Goal: Check status: Check status

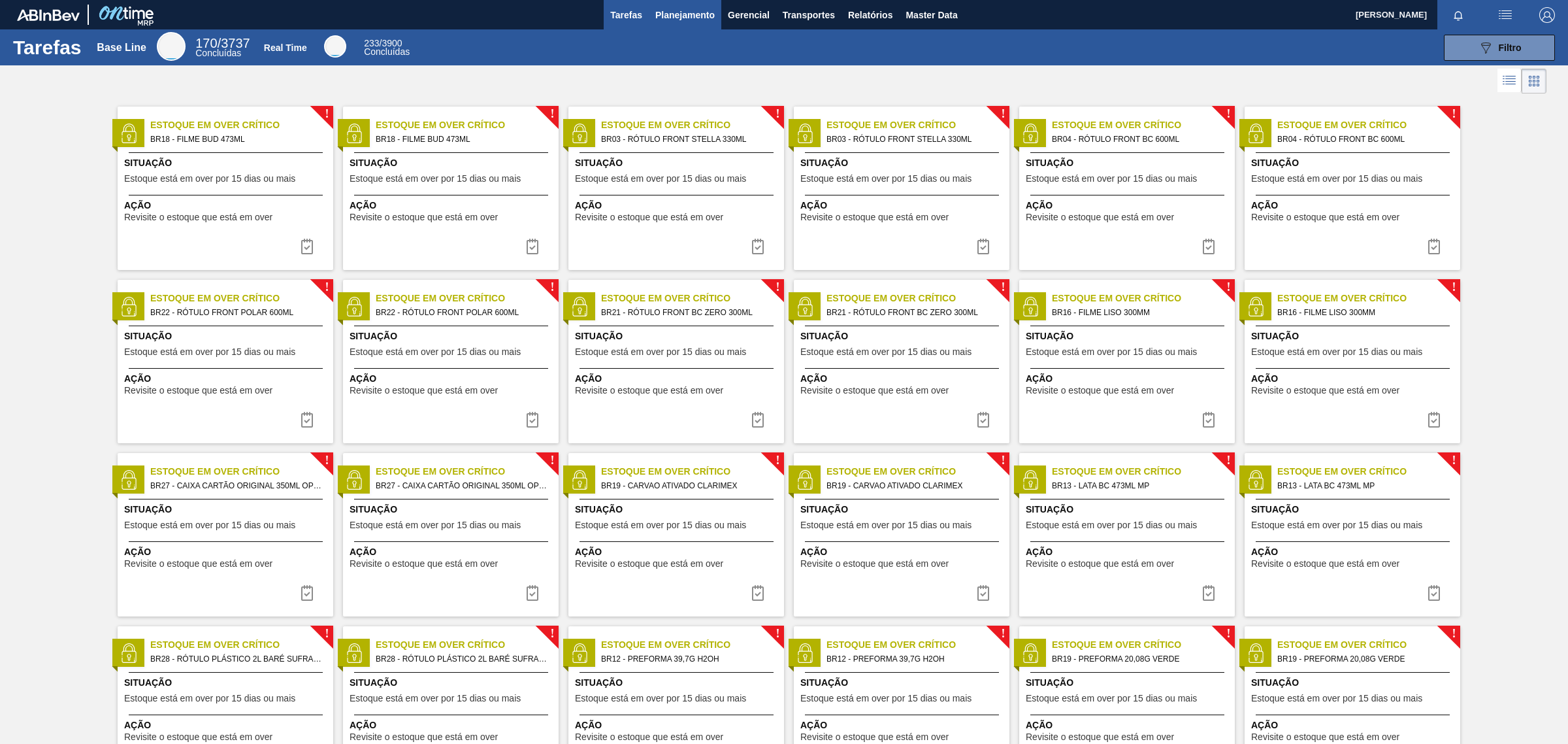
click at [710, 5] on button "Planejamento" at bounding box center [685, 15] width 72 height 30
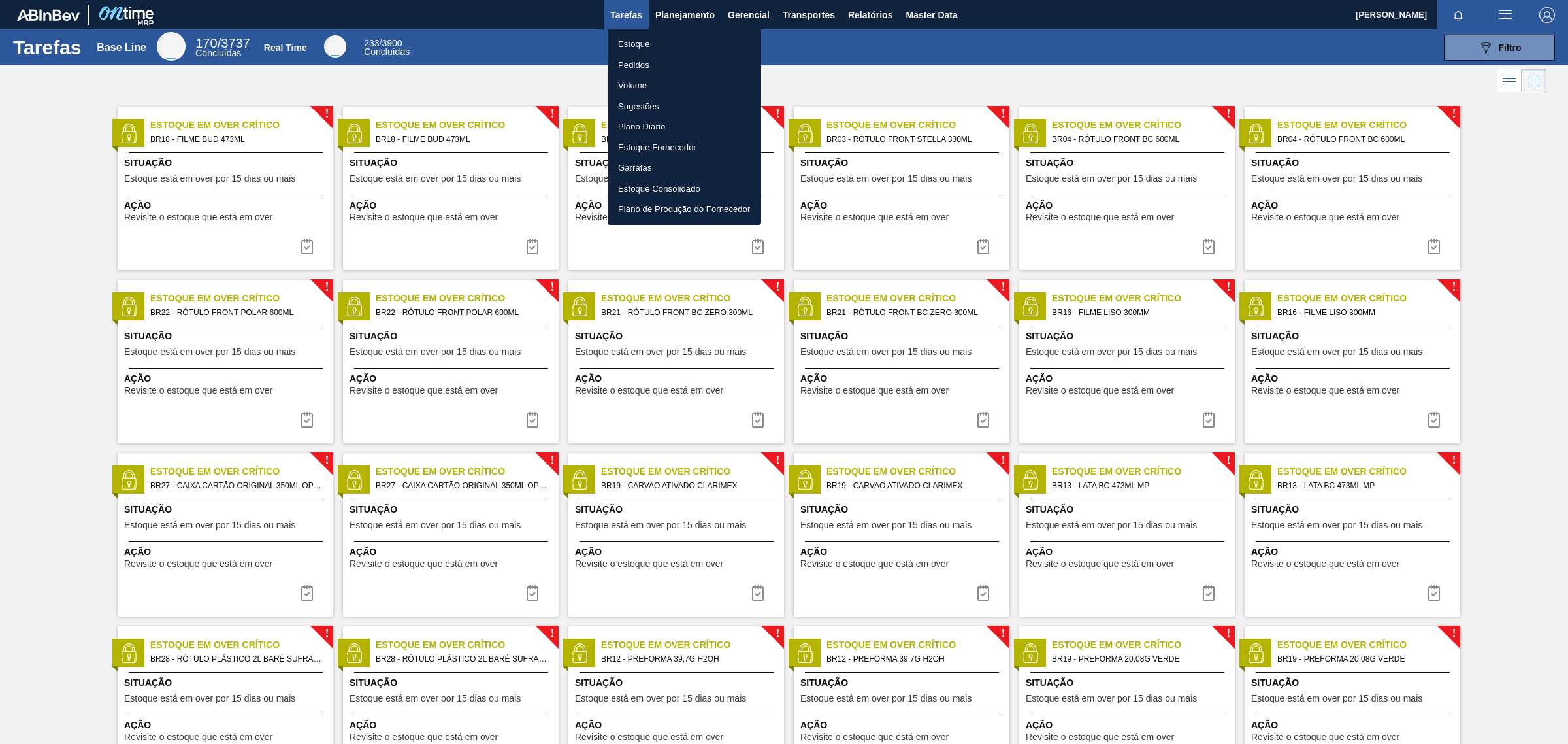
click at [632, 40] on li "Estoque" at bounding box center [685, 44] width 154 height 21
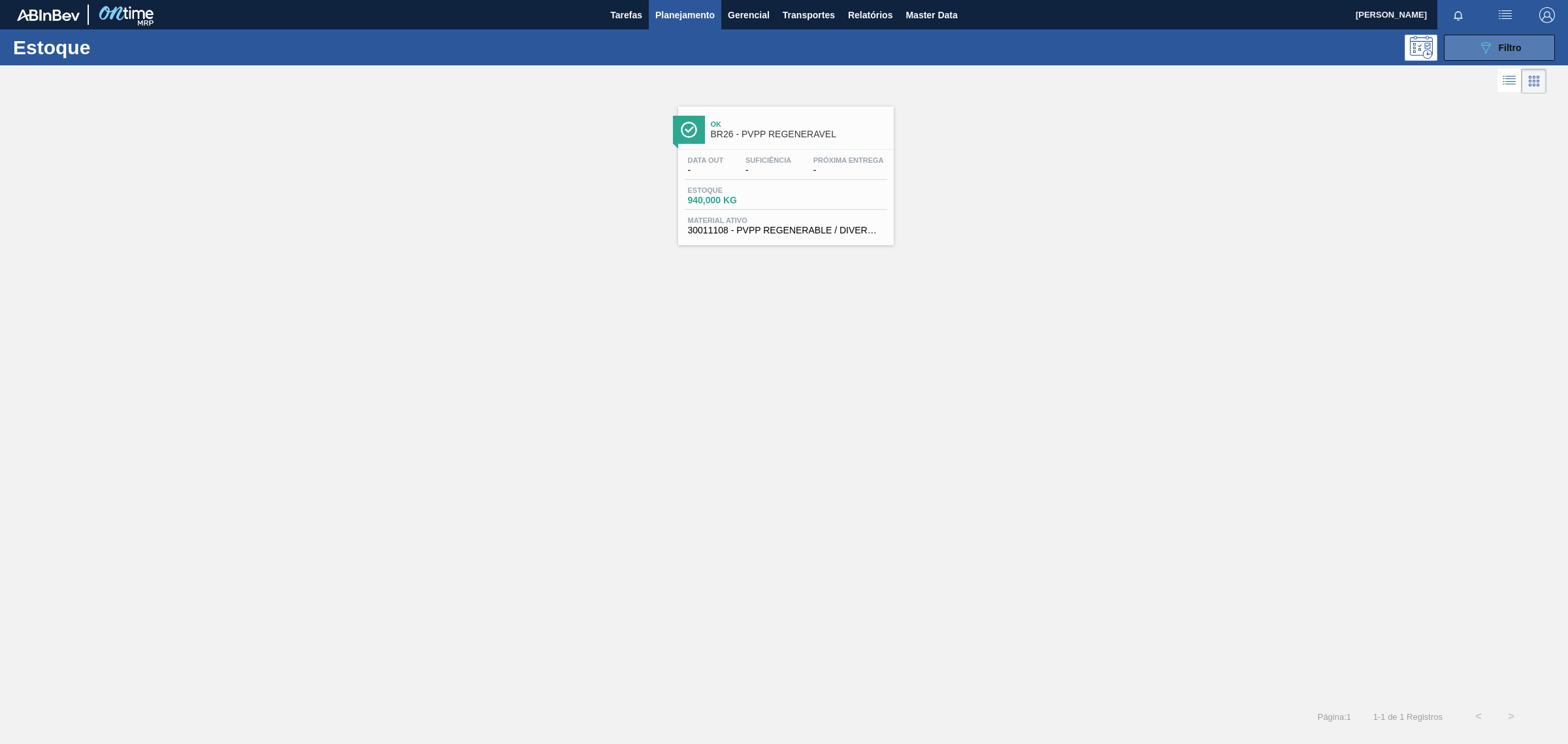
click at [1494, 51] on div "089F7B8B-B2A5-4AFE-B5C0-19BA573D28AC Filtro" at bounding box center [1500, 47] width 44 height 16
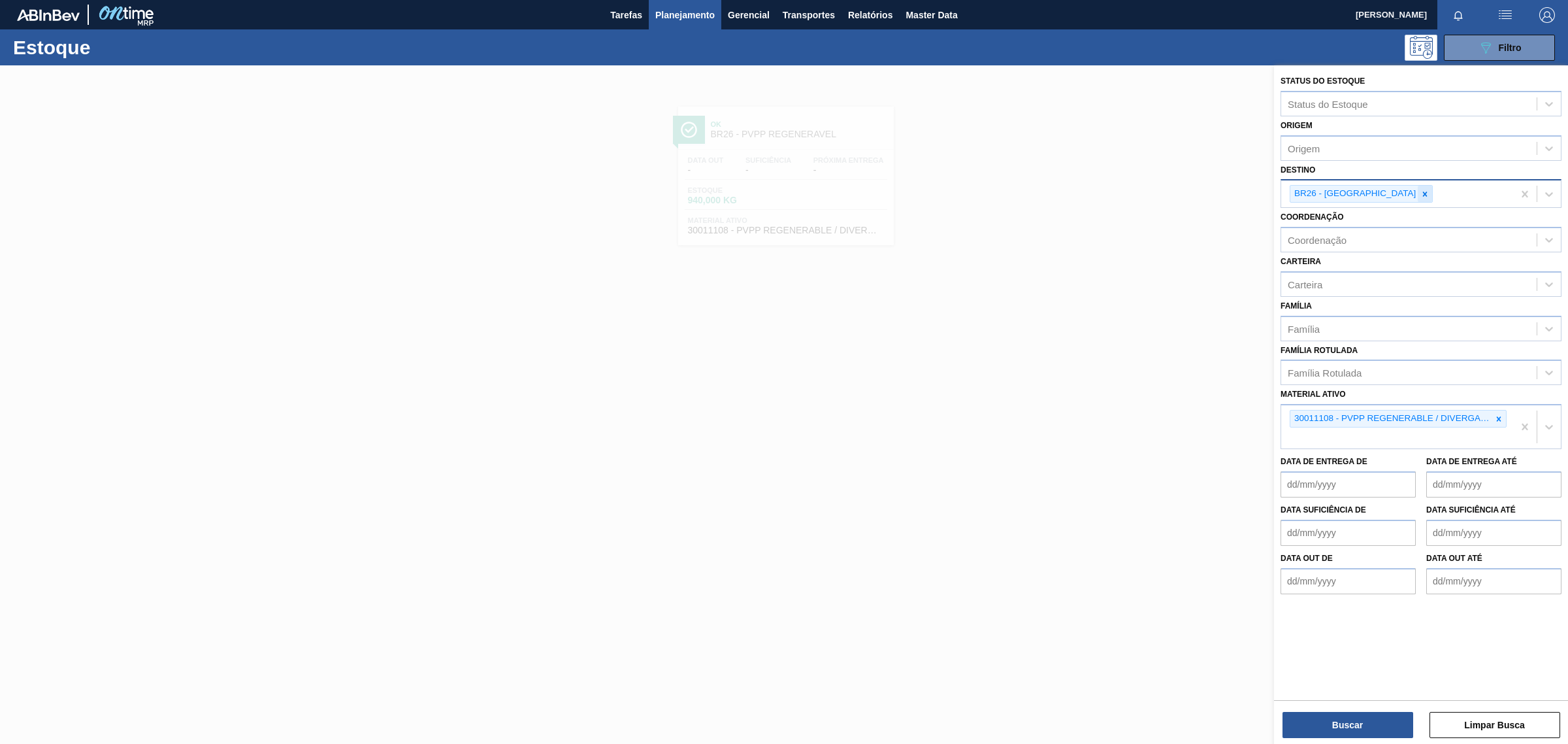
click at [1420, 190] on icon at bounding box center [1425, 194] width 9 height 9
click at [1498, 414] on icon at bounding box center [1500, 416] width 5 height 5
paste ativo "000000000030003511"
type ativo "000000000030003511"
click at [1497, 417] on icon at bounding box center [1500, 419] width 5 height 5
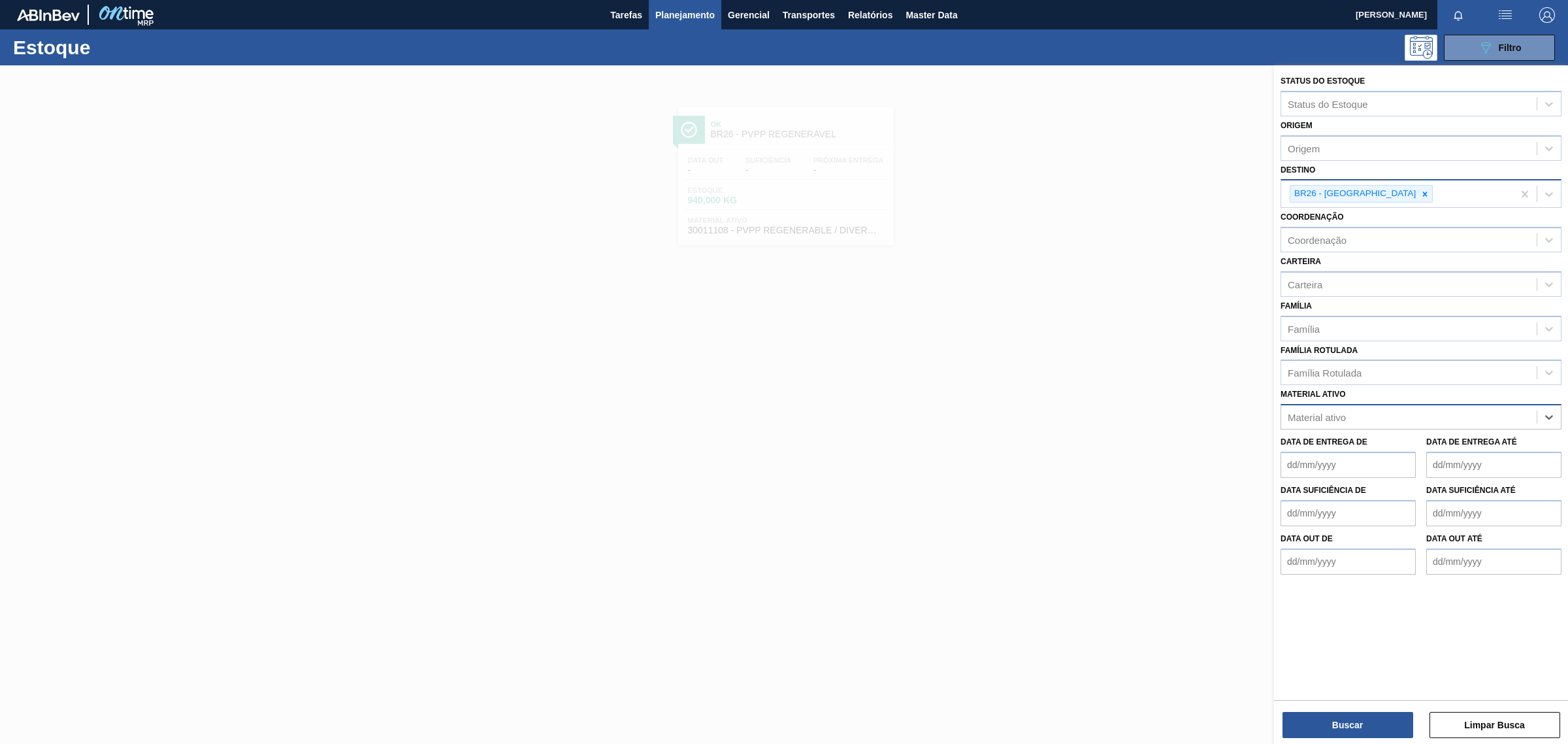
click at [1409, 409] on div "Material ativo" at bounding box center [1409, 417] width 256 height 19
paste ativo "000000000030003511"
drag, startPoint x: 1343, startPoint y: 413, endPoint x: 995, endPoint y: 417, distance: 348.0
click at [1274, 416] on div "Status do Estoque Status do Estoque Origem Origem Destino BR26 - Uberlândia Coo…" at bounding box center [1421, 437] width 294 height 744
click at [1420, 190] on icon at bounding box center [1425, 194] width 9 height 9
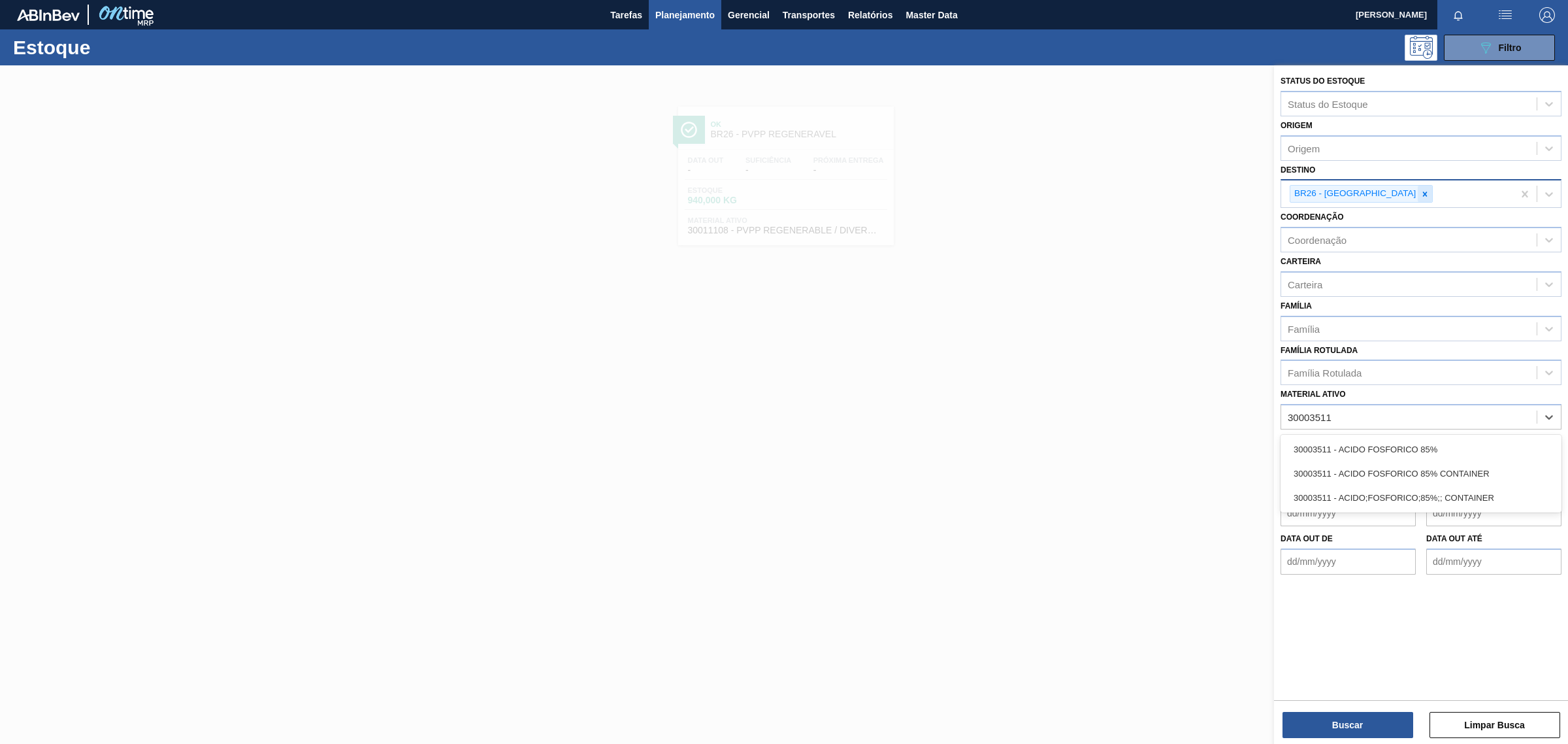
type ativo "30003511"
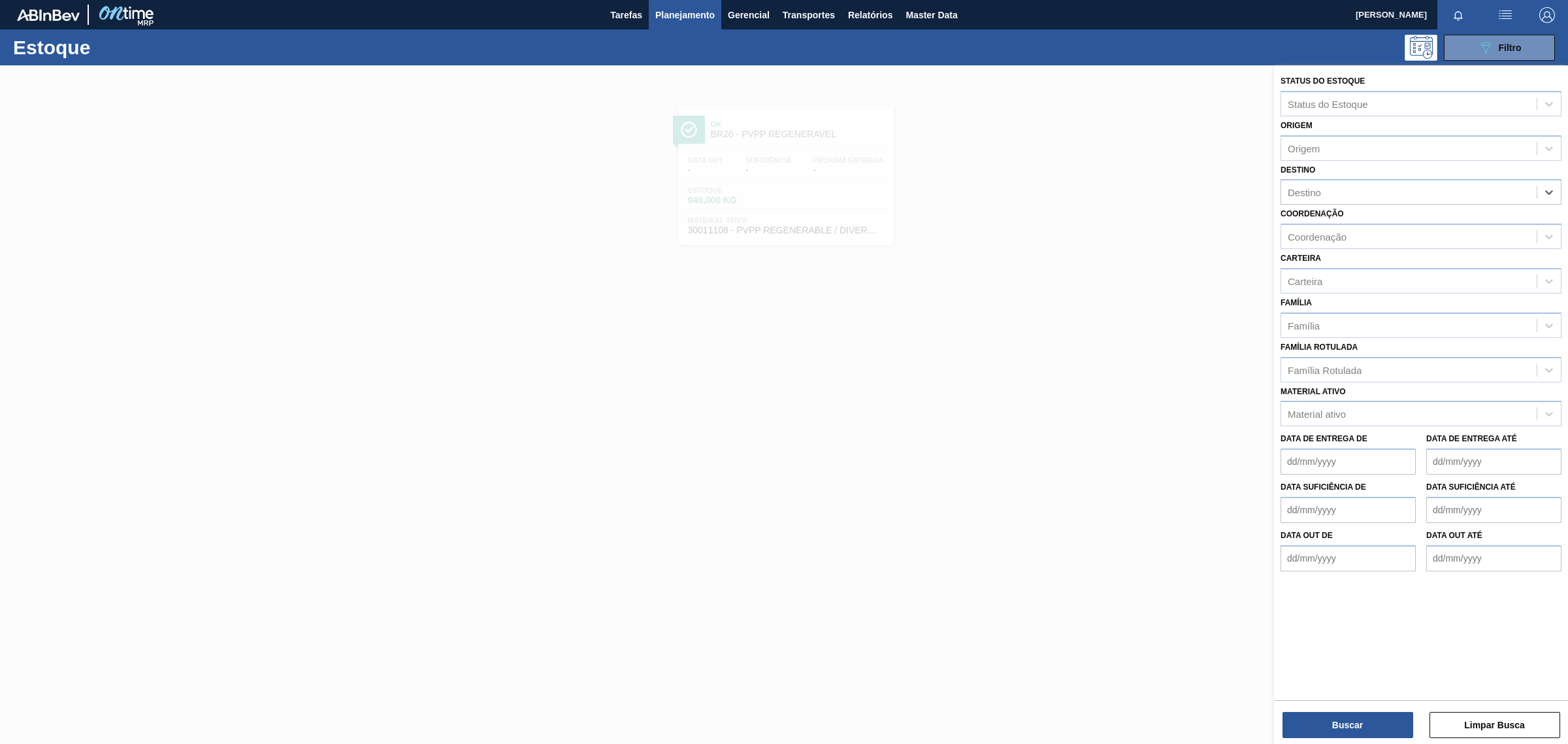
paste input "BR28"
type input "BR28"
click at [1390, 228] on div "BR28 - Manaus" at bounding box center [1421, 224] width 281 height 24
click at [1308, 421] on div "Material ativo" at bounding box center [1409, 417] width 256 height 19
click at [1322, 417] on div "Material ativo" at bounding box center [1317, 417] width 58 height 11
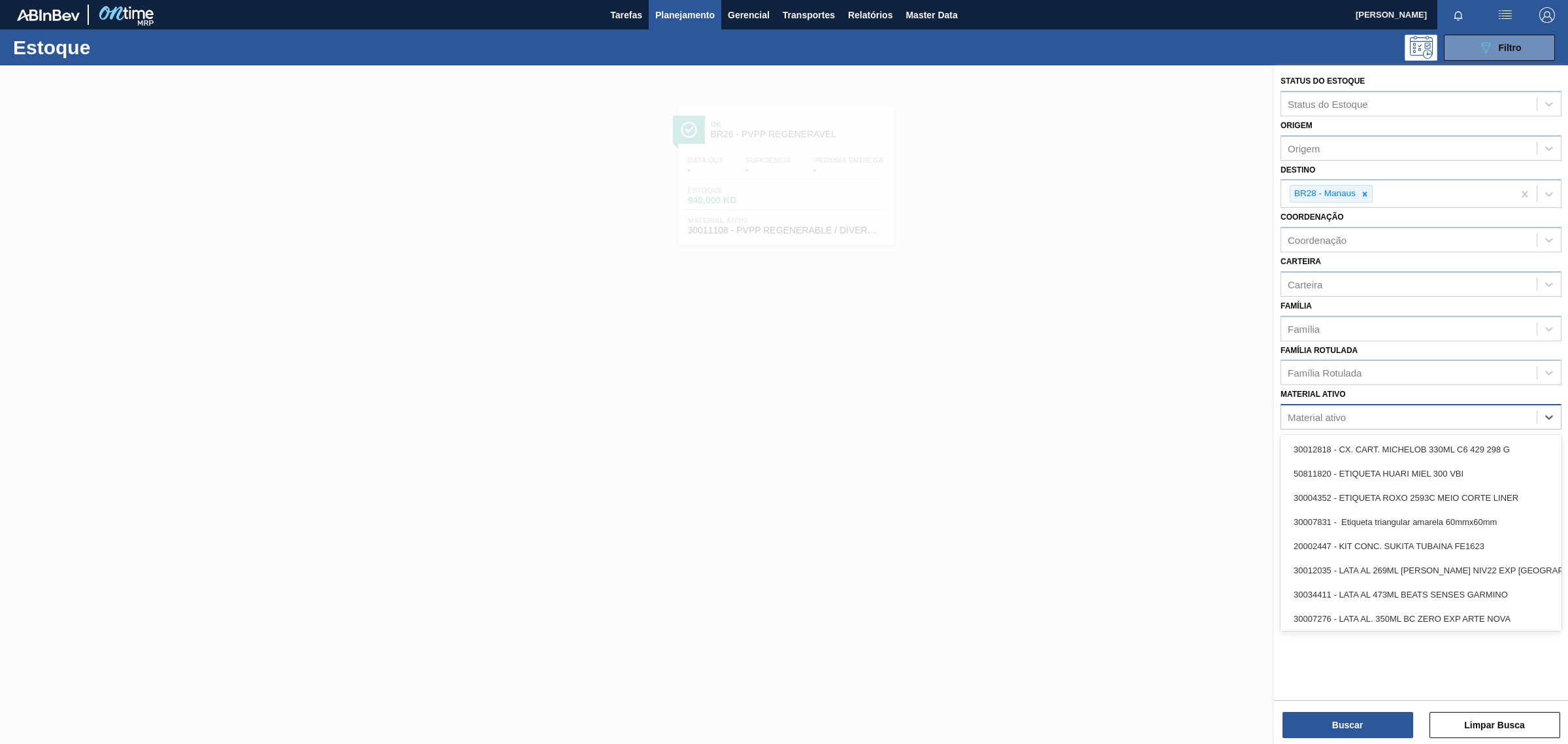
paste ativo "000000000030003511"
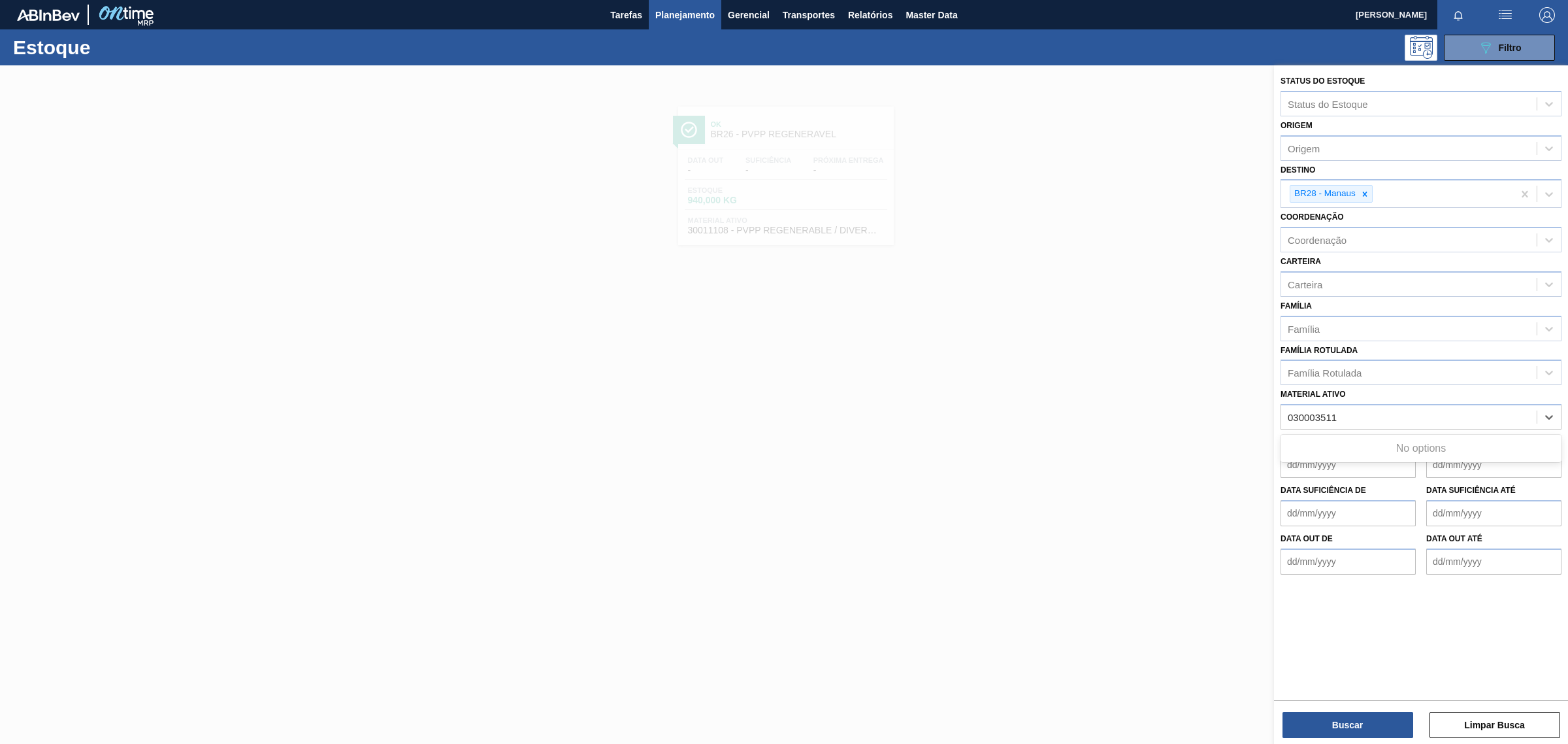
type ativo "30003511"
click at [1329, 449] on div "30003511 - ACIDO FOSFORICO 85%" at bounding box center [1421, 449] width 281 height 24
click at [1357, 722] on button "Buscar" at bounding box center [1348, 725] width 131 height 26
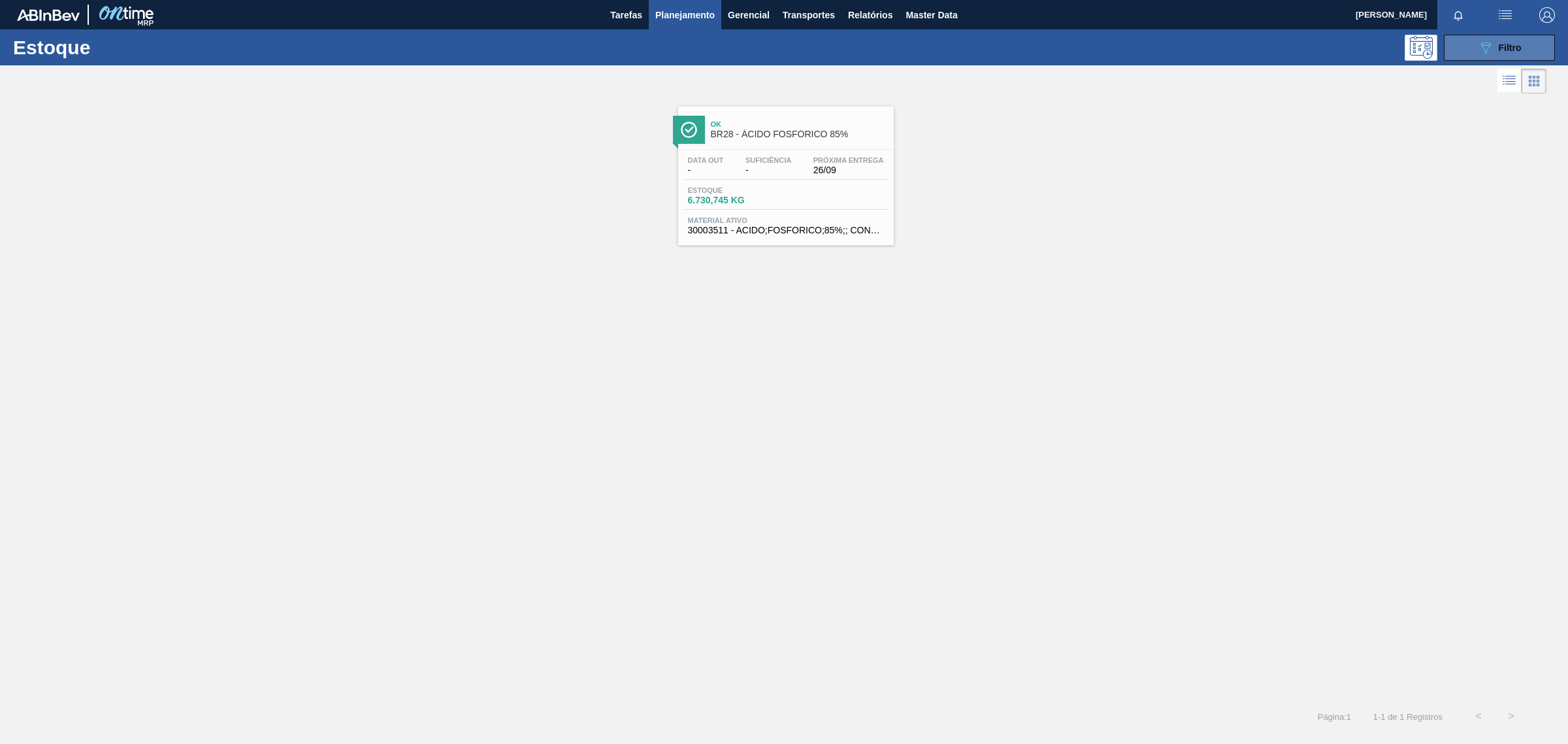
click at [1527, 44] on button "089F7B8B-B2A5-4AFE-B5C0-19BA573D28AC Filtro" at bounding box center [1500, 48] width 111 height 26
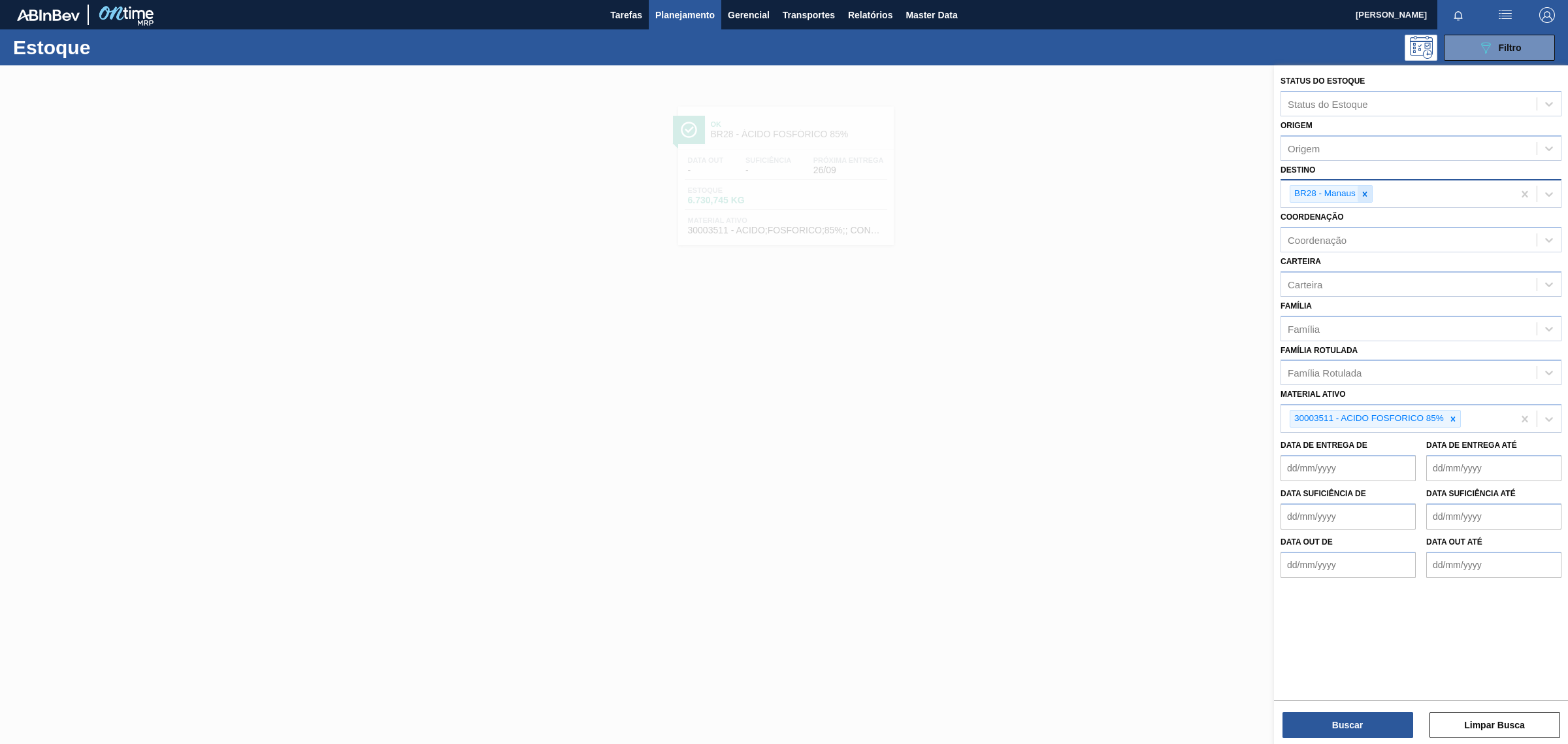
click at [1363, 191] on icon at bounding box center [1365, 194] width 9 height 9
click at [805, 99] on div at bounding box center [784, 437] width 1568 height 744
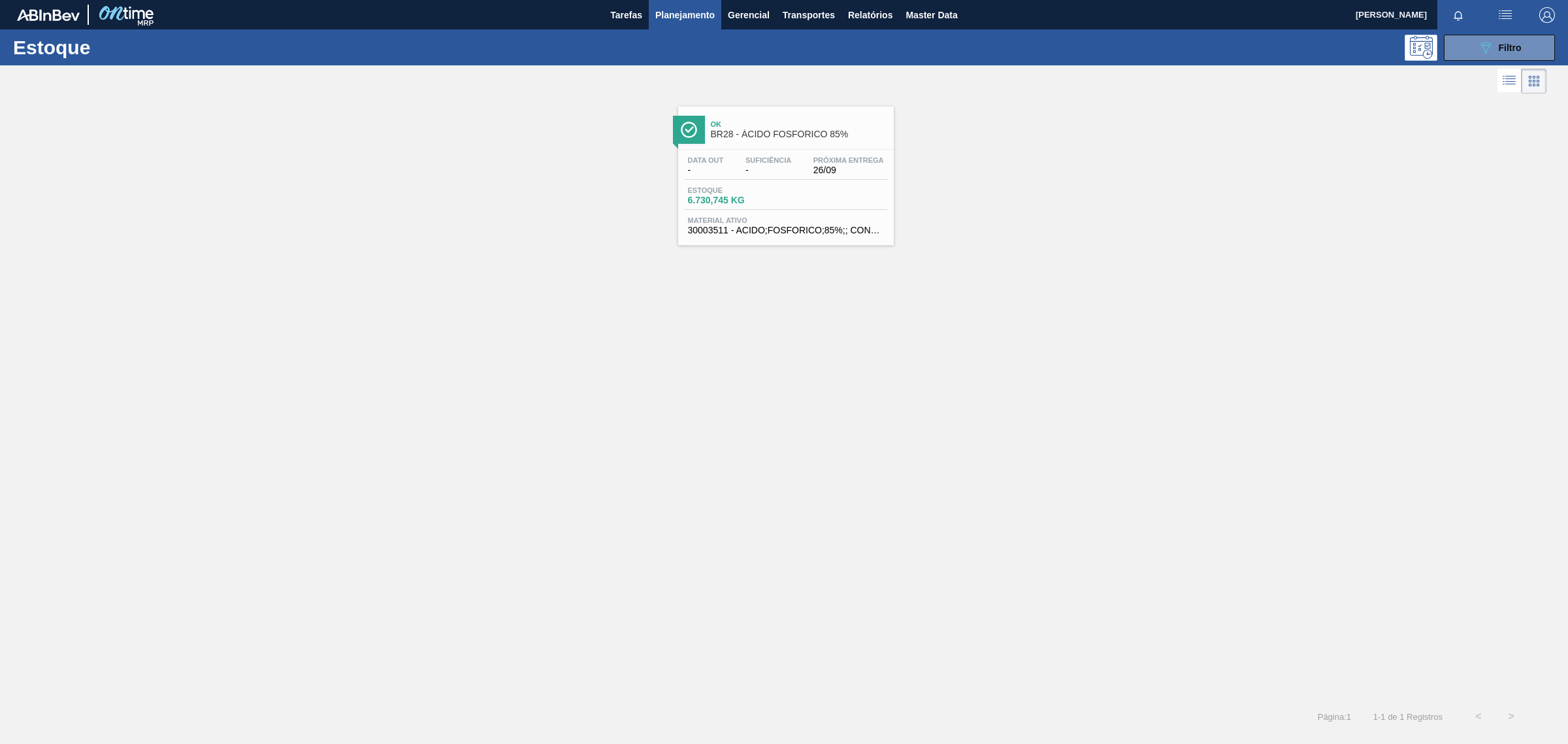
click at [807, 160] on div "Data out - Suficiência - Próxima Entrega 26/09" at bounding box center [786, 168] width 203 height 23
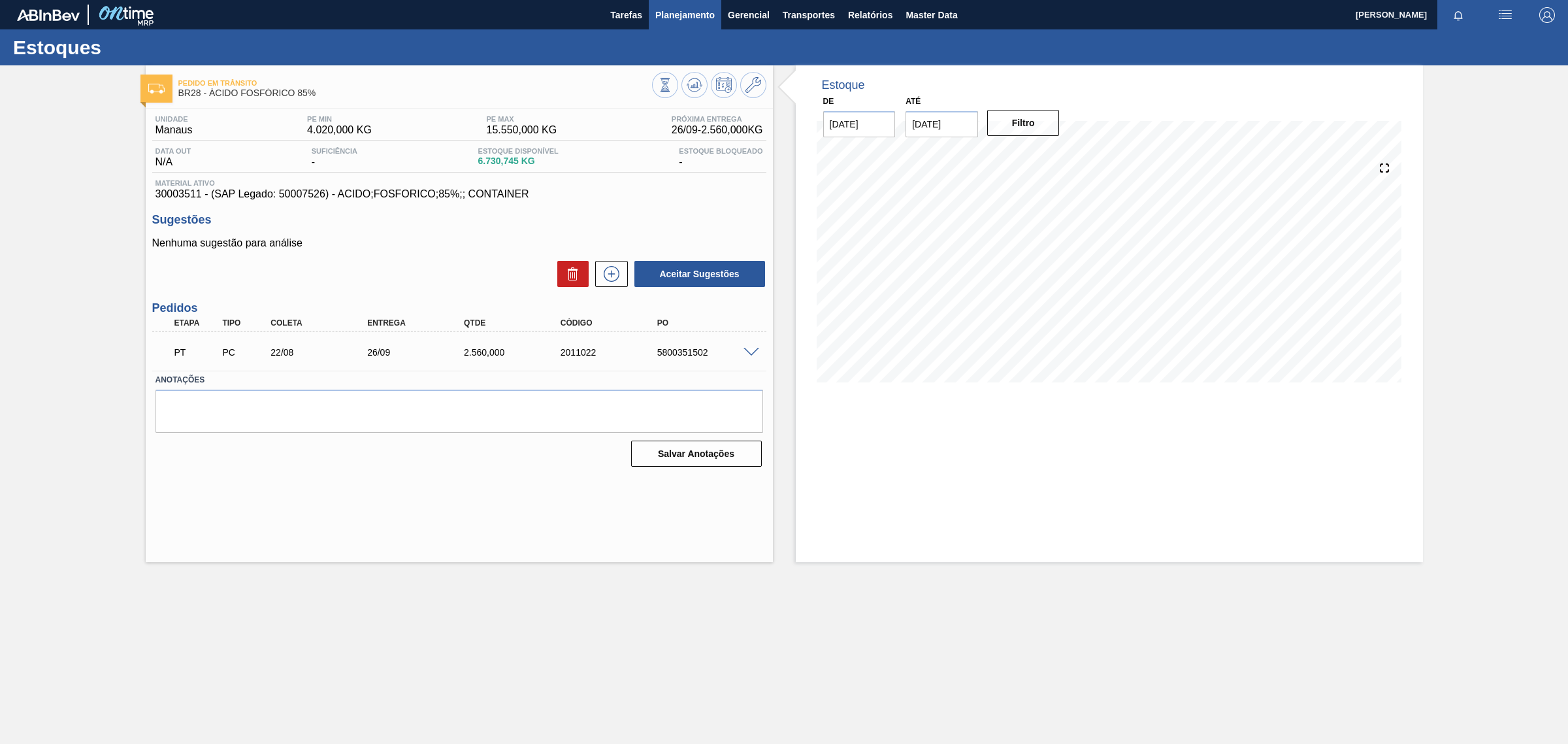
click at [707, 5] on button "Planejamento" at bounding box center [685, 15] width 72 height 30
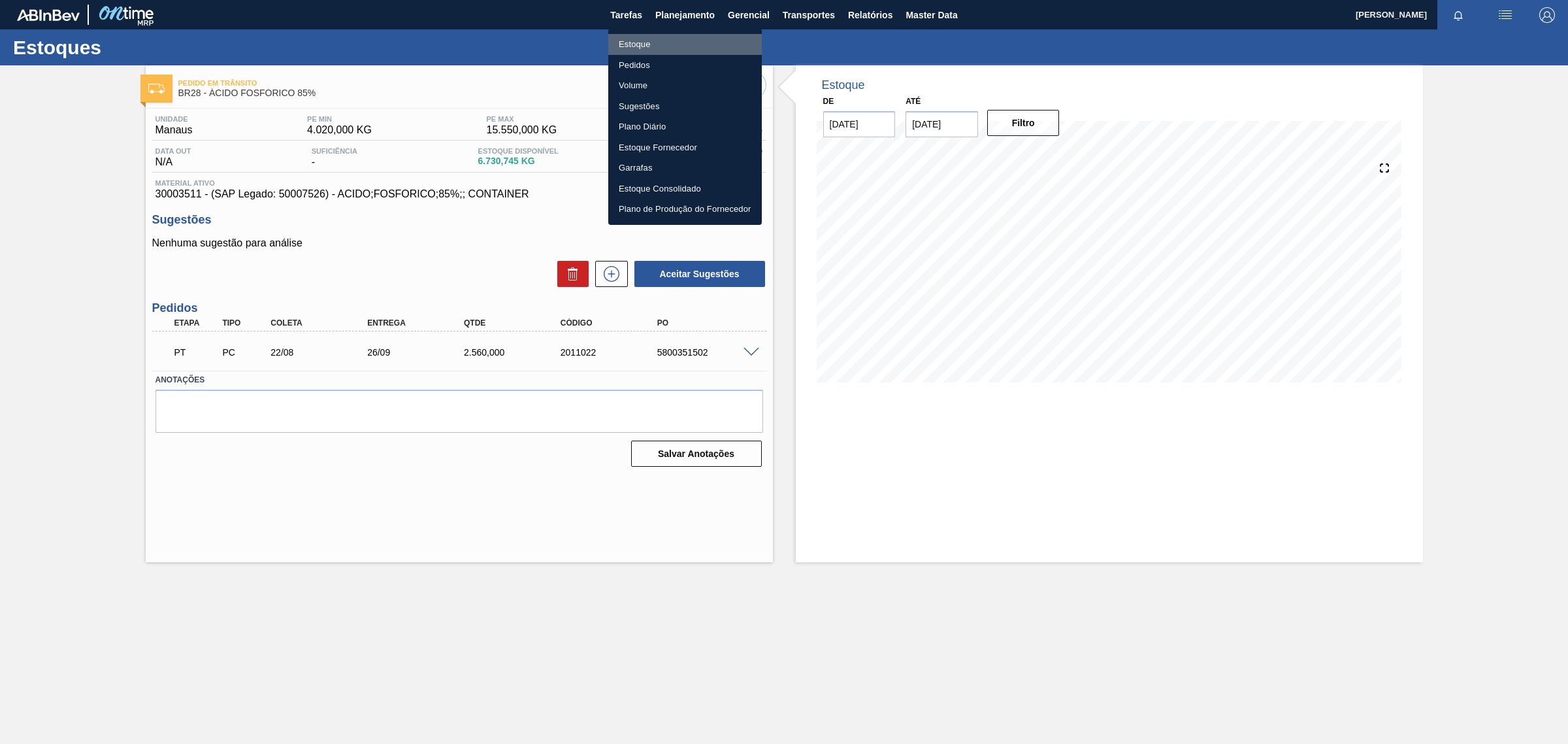
click at [632, 35] on li "Estoque" at bounding box center [685, 44] width 154 height 21
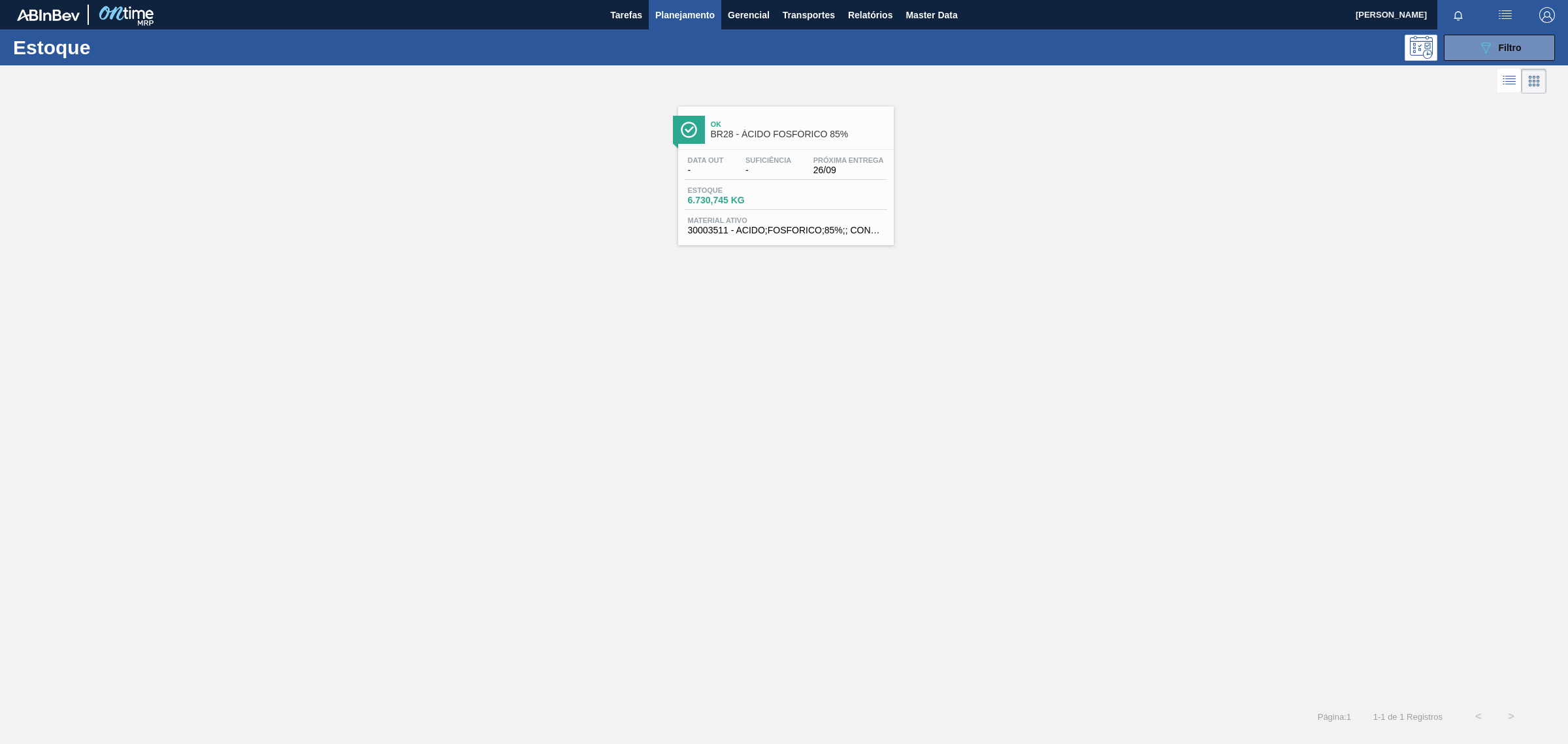
click at [720, 201] on span "6.730,745 KG" at bounding box center [734, 200] width 92 height 10
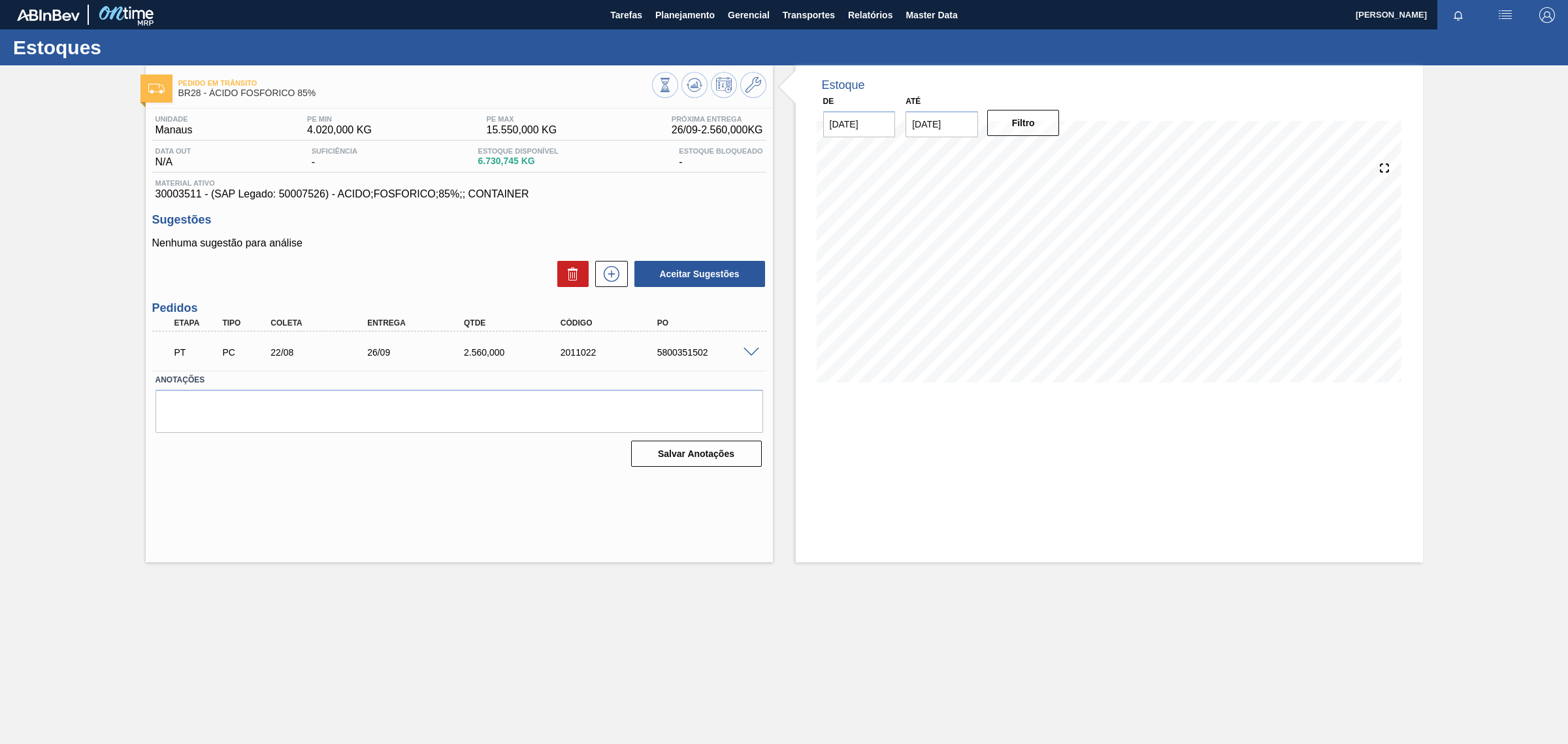
click at [492, 162] on span "6.730,745 KG" at bounding box center [518, 161] width 80 height 10
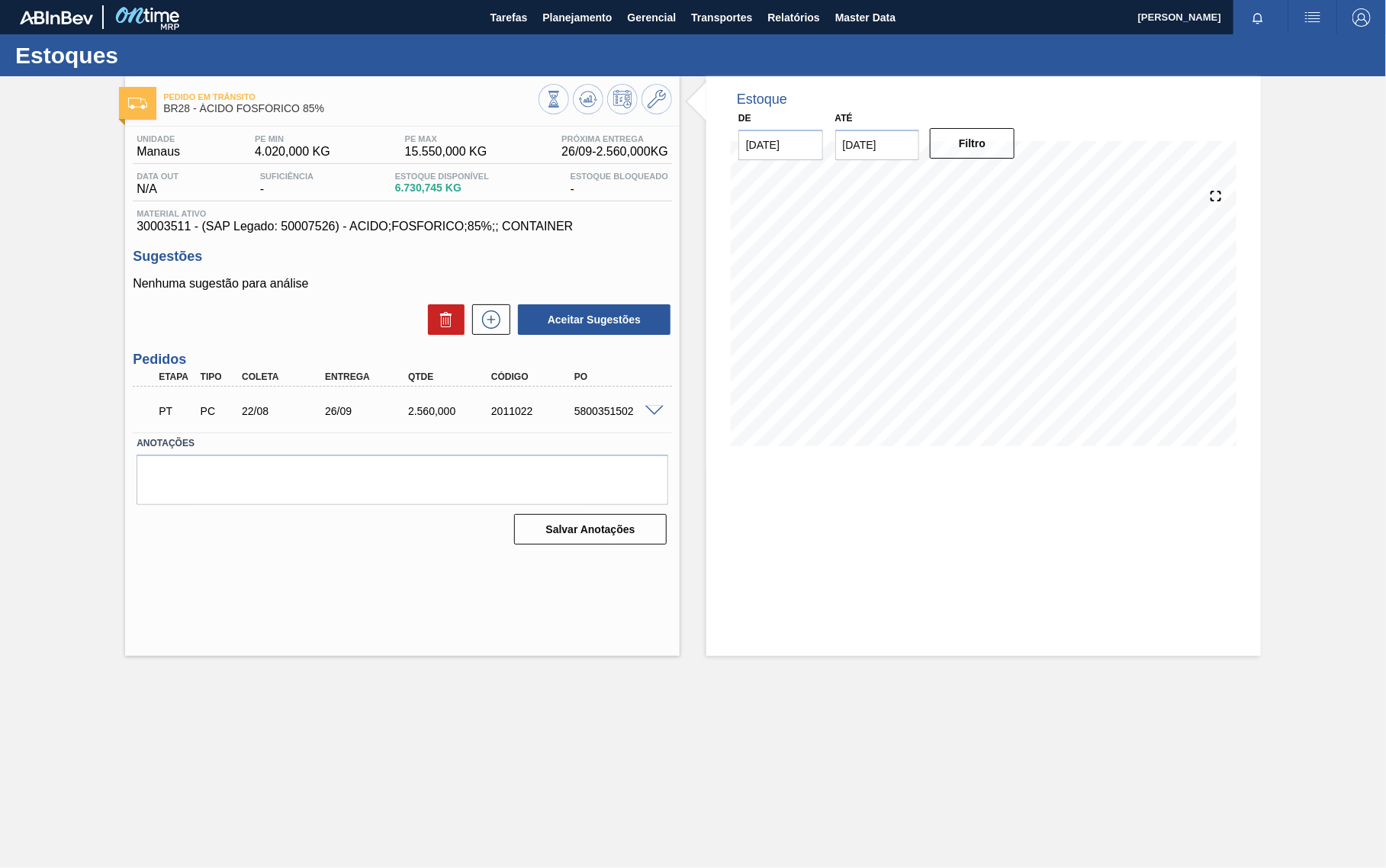
click at [427, 193] on span "6.730,745 KG" at bounding box center [442, 188] width 93 height 12
